Goal: Task Accomplishment & Management: Manage account settings

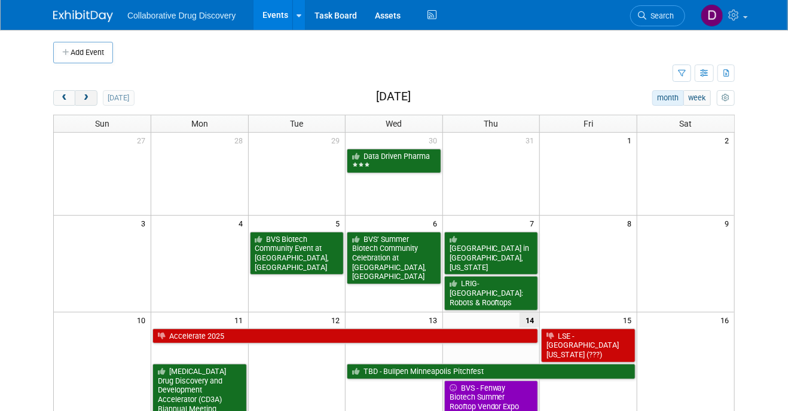
click at [78, 103] on button "next" at bounding box center [86, 98] width 22 height 16
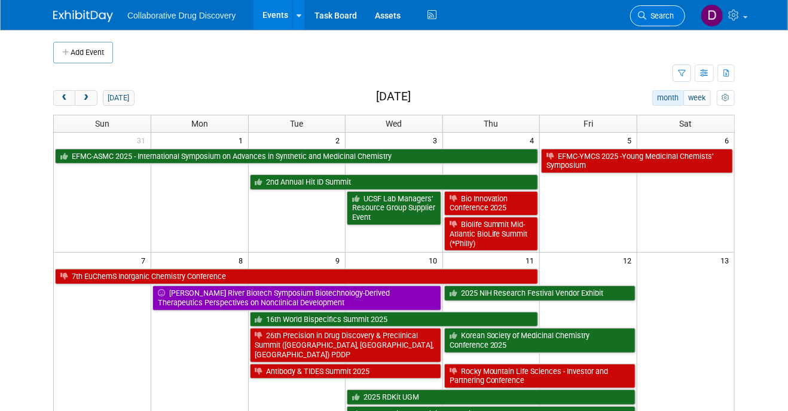
click at [646, 20] on span "Search" at bounding box center [659, 15] width 27 height 9
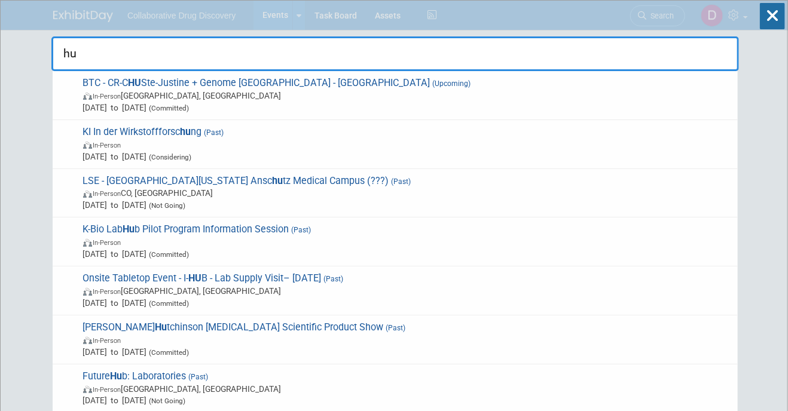
type input "h"
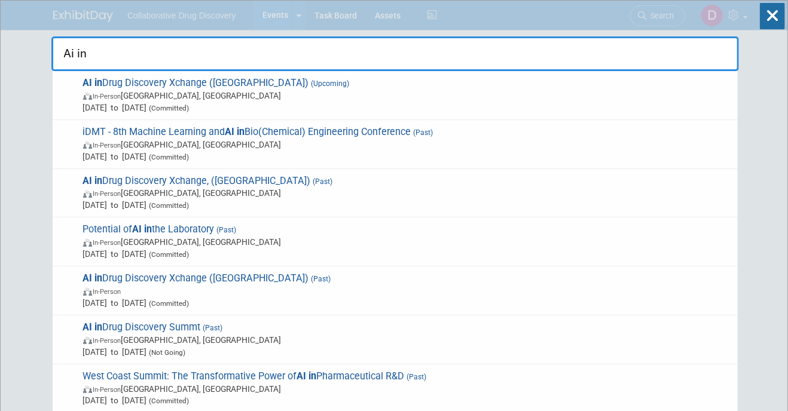
type input "Ai in"
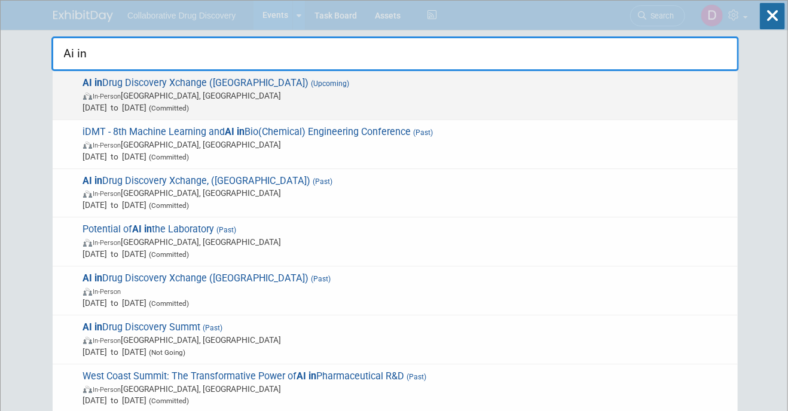
click at [180, 97] on span "In-Person San Francisco, CA" at bounding box center [407, 96] width 649 height 12
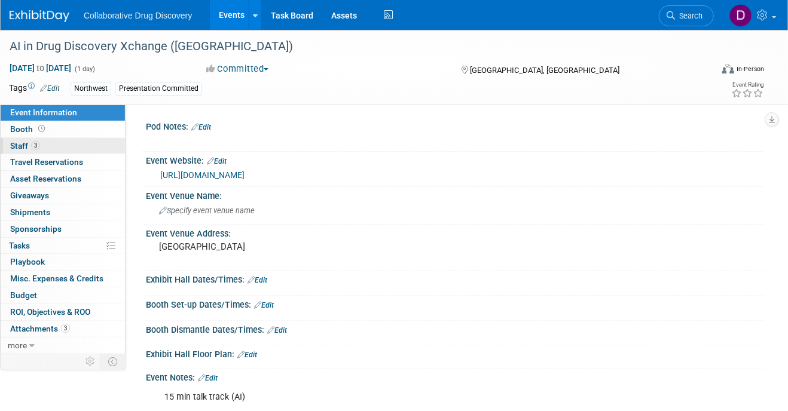
click at [41, 143] on link "3 Staff 3" at bounding box center [63, 146] width 124 height 16
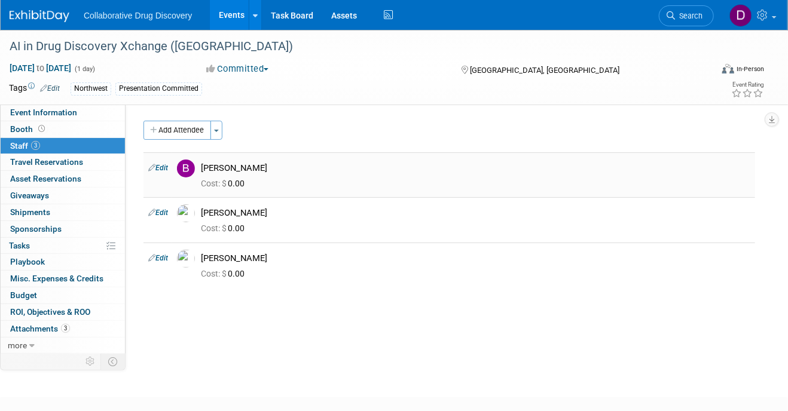
click at [222, 173] on div "Brittany Goldston" at bounding box center [475, 168] width 549 height 11
click at [222, 170] on div "Brittany Goldston" at bounding box center [475, 168] width 549 height 11
click at [68, 328] on span "3" at bounding box center [65, 328] width 9 height 9
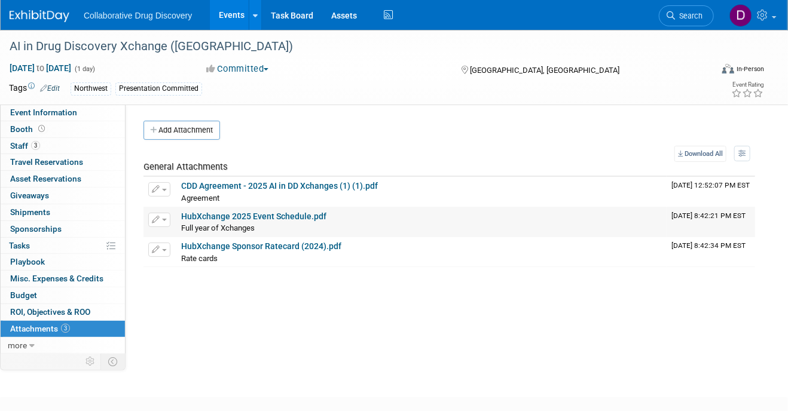
click at [240, 214] on link "HubXchange 2025 Event Schedule.pdf" at bounding box center [253, 217] width 145 height 10
click at [274, 184] on link "CDD Agreement - 2025 AI in DD Xchanges (1) (1).pdf" at bounding box center [279, 186] width 197 height 10
click at [38, 114] on span "Event Information" at bounding box center [43, 113] width 67 height 10
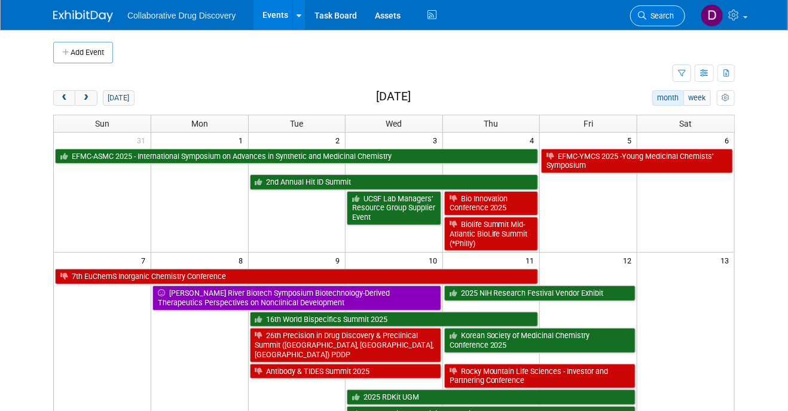
click at [652, 17] on span "Search" at bounding box center [659, 15] width 27 height 9
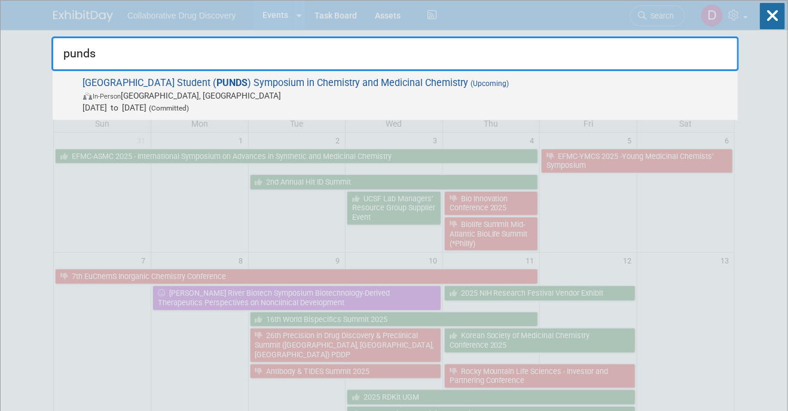
type input "punds"
click at [208, 100] on span "In-Person [GEOGRAPHIC_DATA], [GEOGRAPHIC_DATA]" at bounding box center [407, 96] width 649 height 12
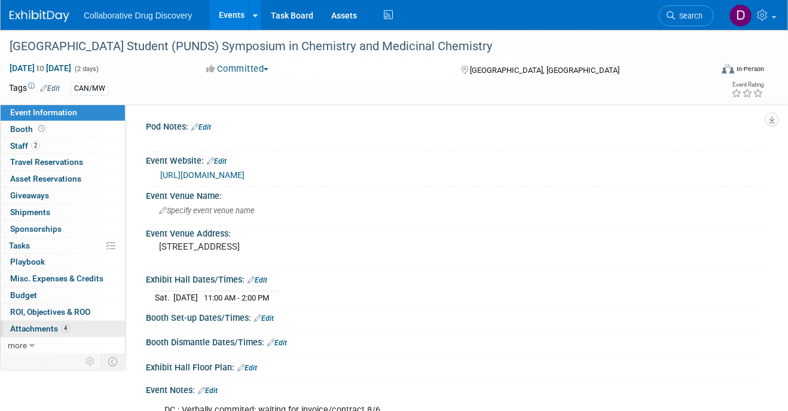
click at [71, 324] on link "4 Attachments 4" at bounding box center [63, 329] width 124 height 16
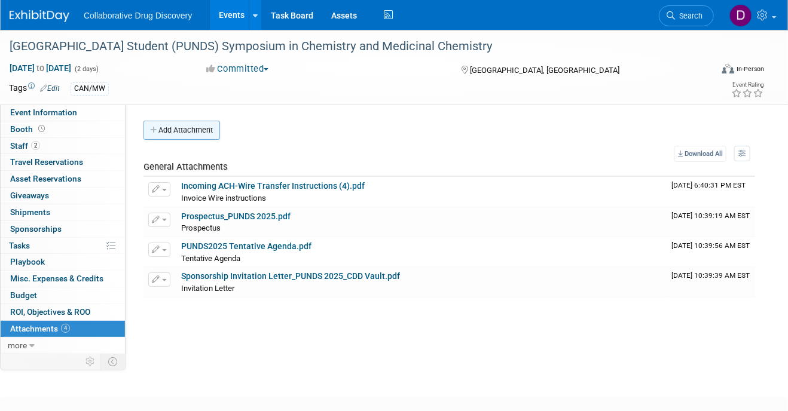
click at [182, 137] on button "Add Attachment" at bounding box center [181, 130] width 77 height 19
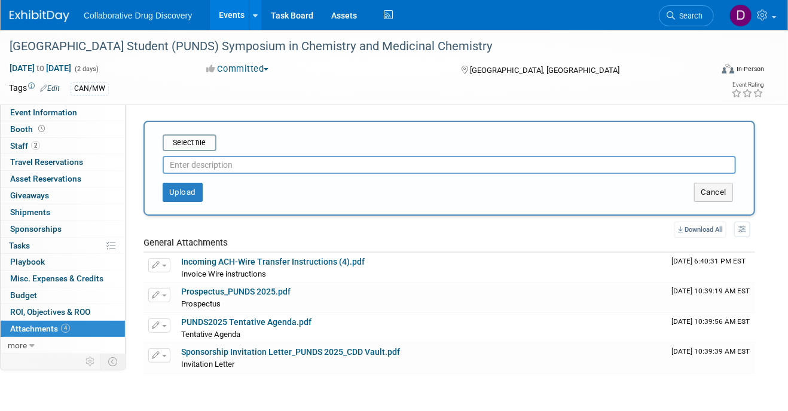
click at [188, 152] on div at bounding box center [449, 162] width 573 height 23
click at [188, 145] on input "file" at bounding box center [144, 143] width 142 height 14
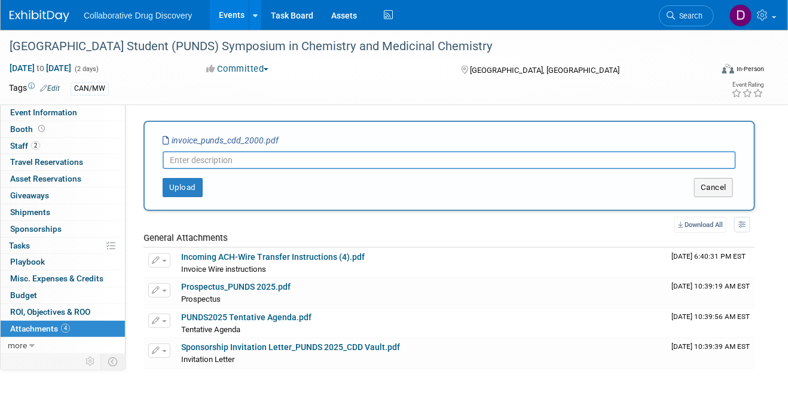
click at [314, 159] on input "text" at bounding box center [449, 160] width 573 height 18
type input "Invoice"
click at [182, 188] on button "Upload" at bounding box center [183, 187] width 40 height 19
